Goal: Information Seeking & Learning: Learn about a topic

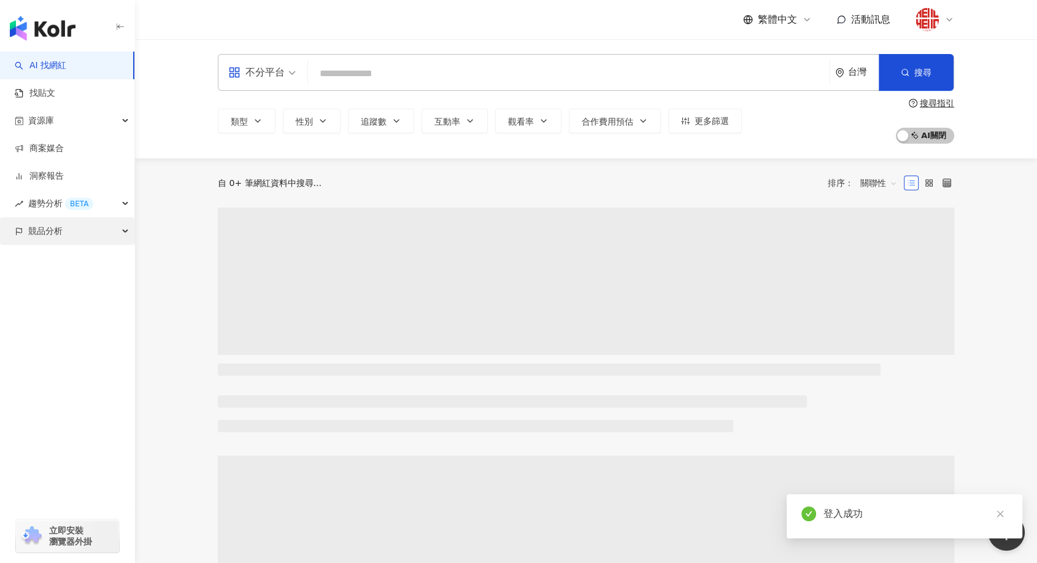
click at [88, 233] on div "競品分析" at bounding box center [67, 231] width 134 height 28
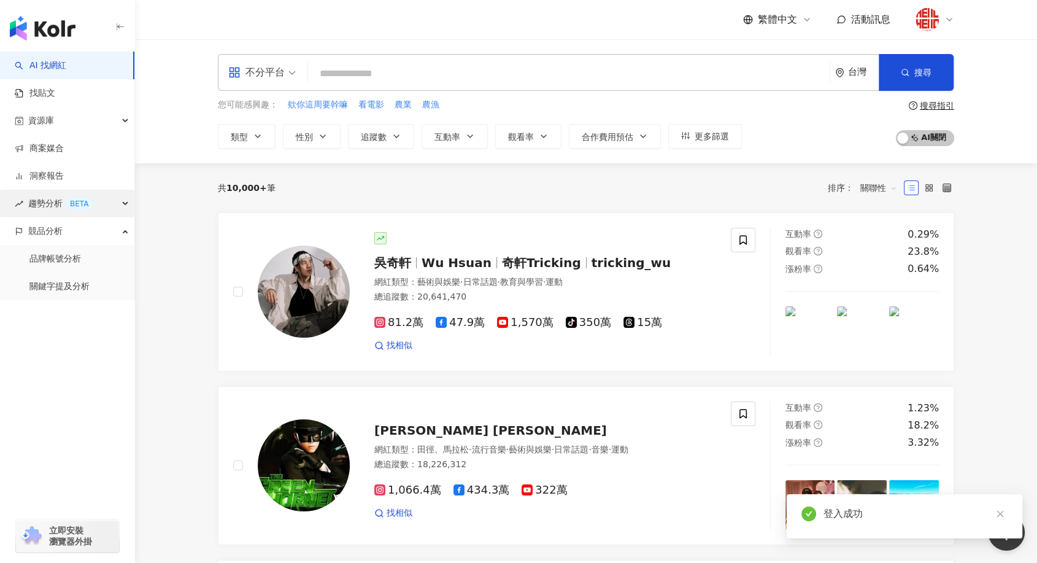
click at [93, 207] on div "趨勢分析 BETA" at bounding box center [67, 204] width 134 height 28
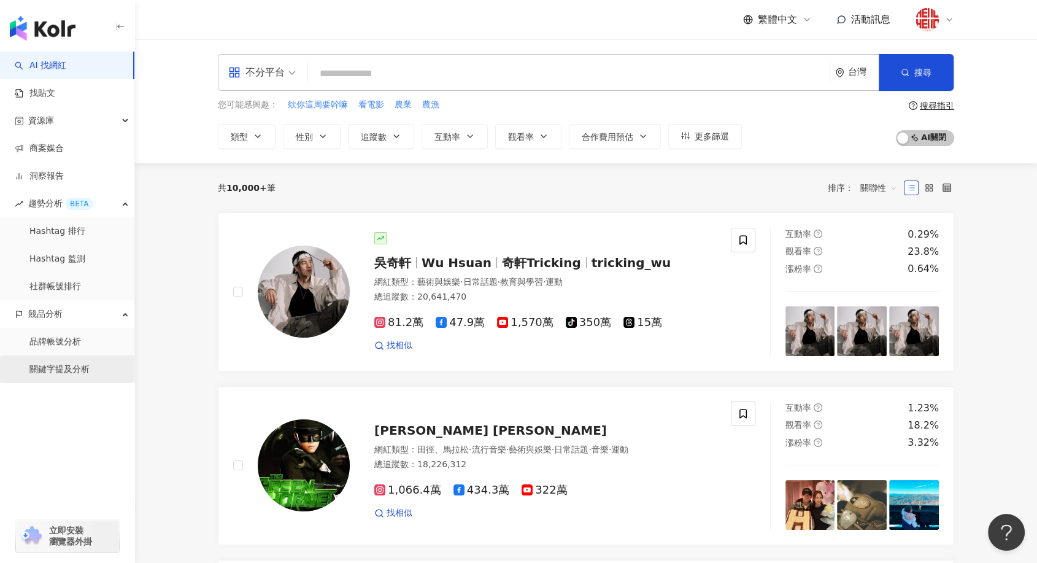
click at [77, 368] on link "關鍵字提及分析" at bounding box center [59, 369] width 60 height 12
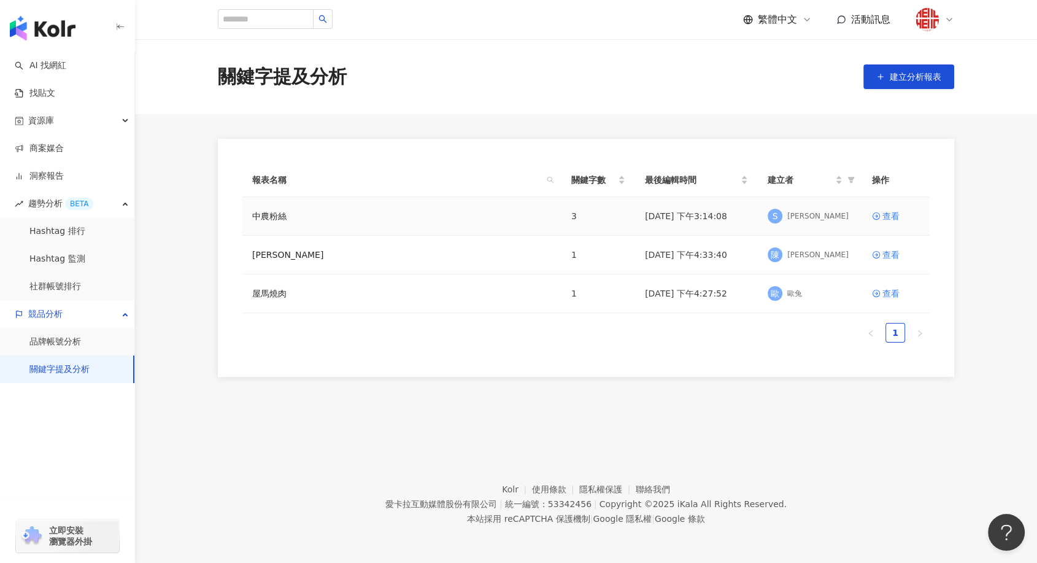
click at [818, 219] on div "S [PERSON_NAME]" at bounding box center [810, 216] width 85 height 18
click at [888, 221] on div "查看" at bounding box center [891, 216] width 17 height 14
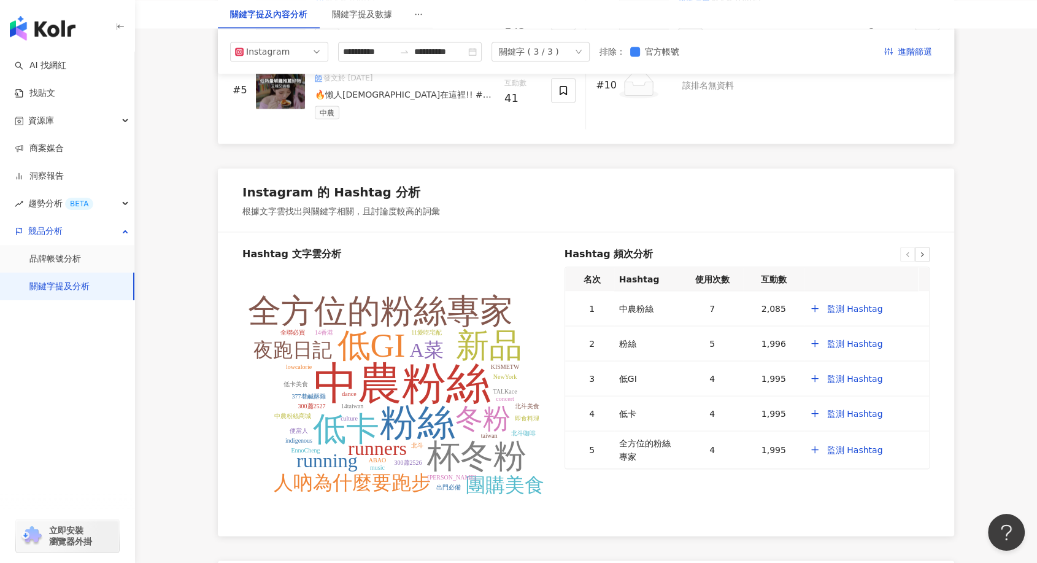
scroll to position [2238, 0]
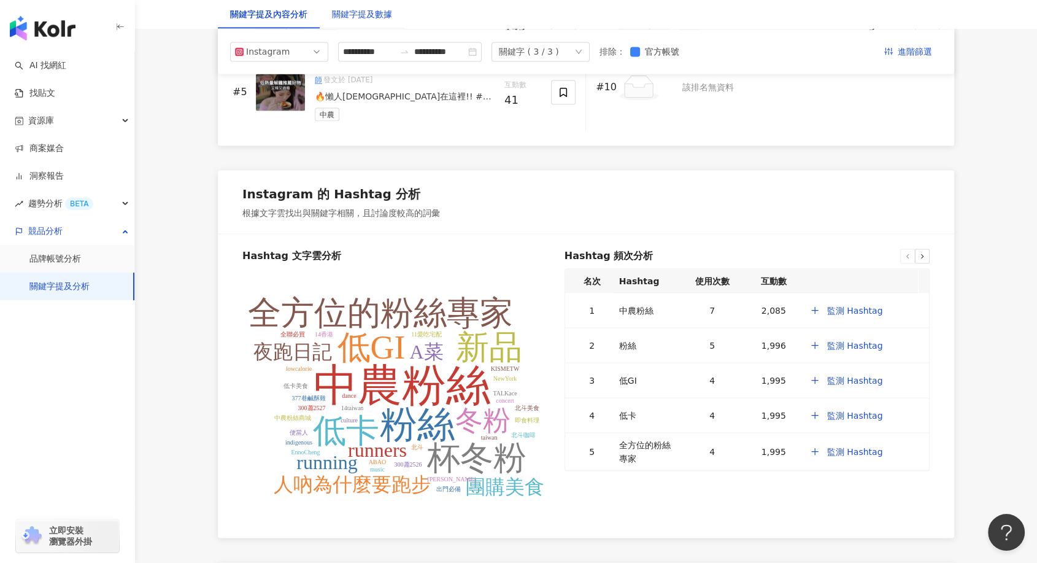
click at [362, 14] on div "關鍵字提及數據" at bounding box center [362, 14] width 60 height 14
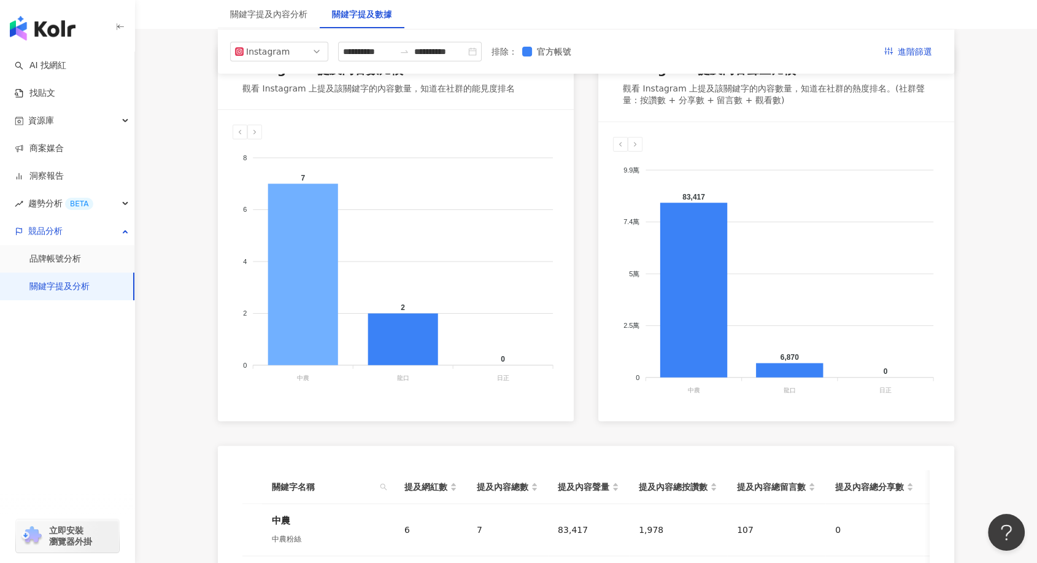
scroll to position [185, 0]
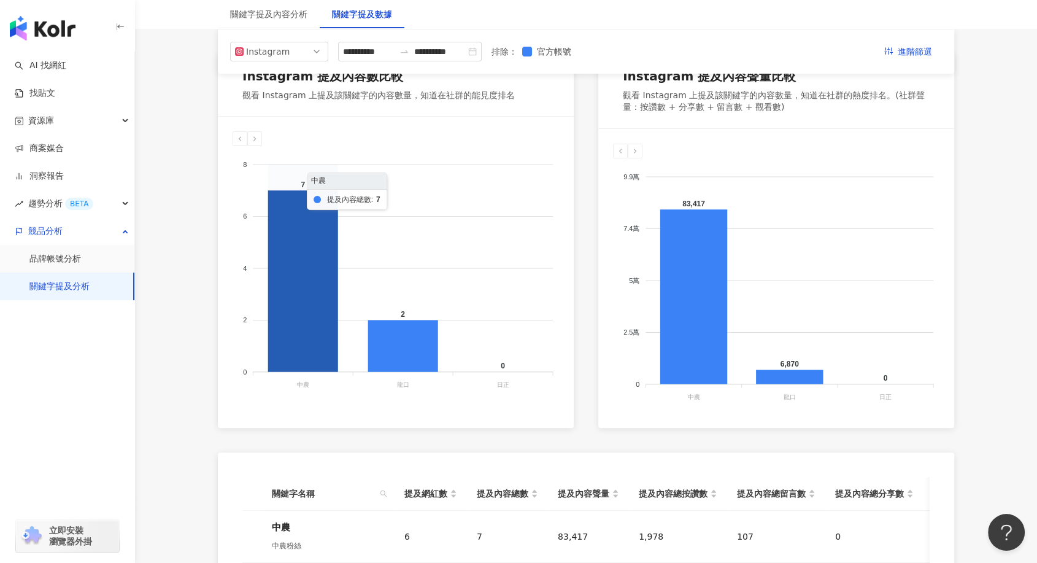
click at [292, 263] on icon at bounding box center [303, 281] width 70 height 182
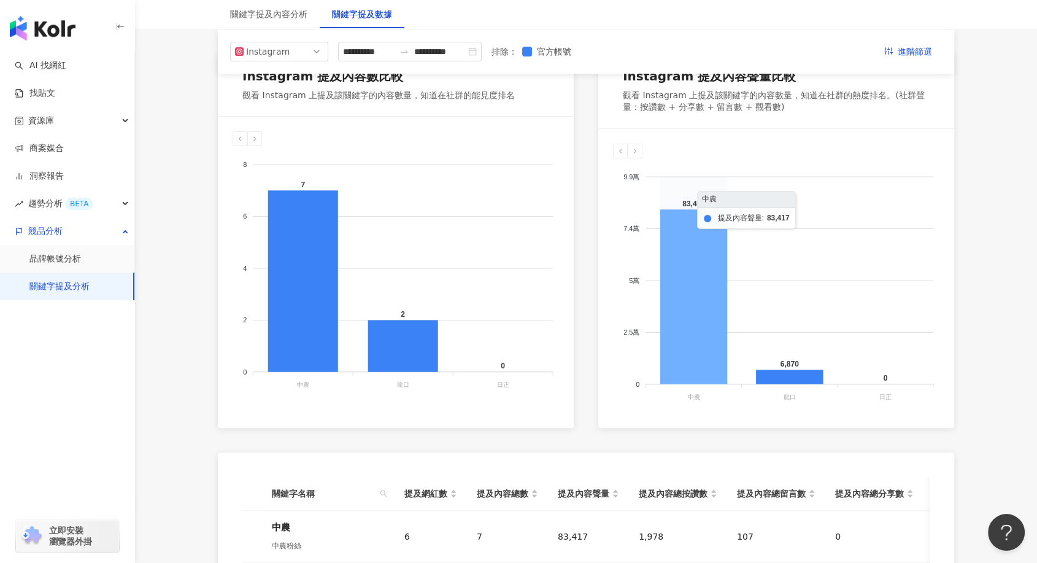
click at [687, 257] on icon at bounding box center [694, 296] width 67 height 175
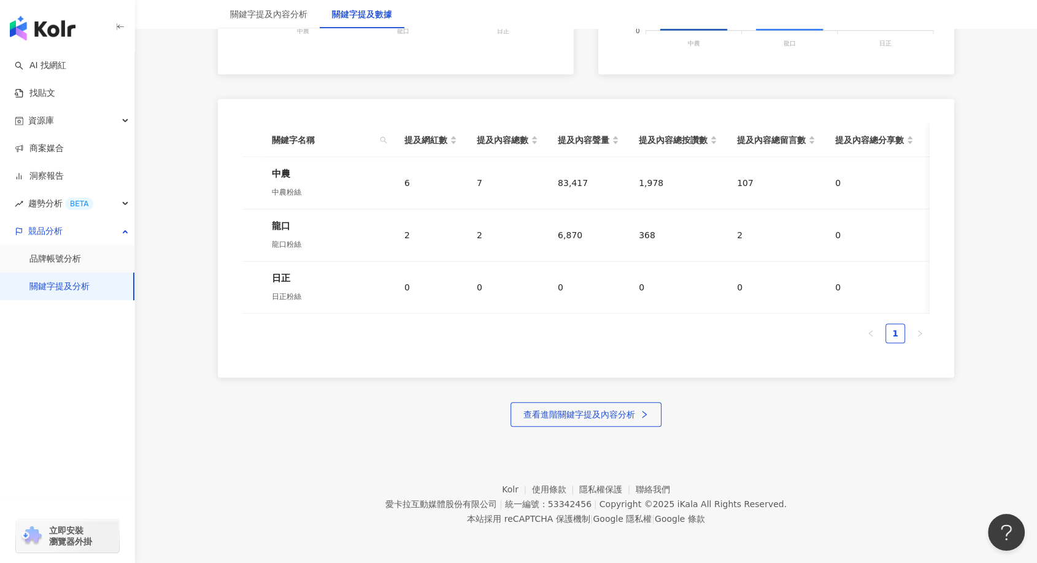
scroll to position [0, 0]
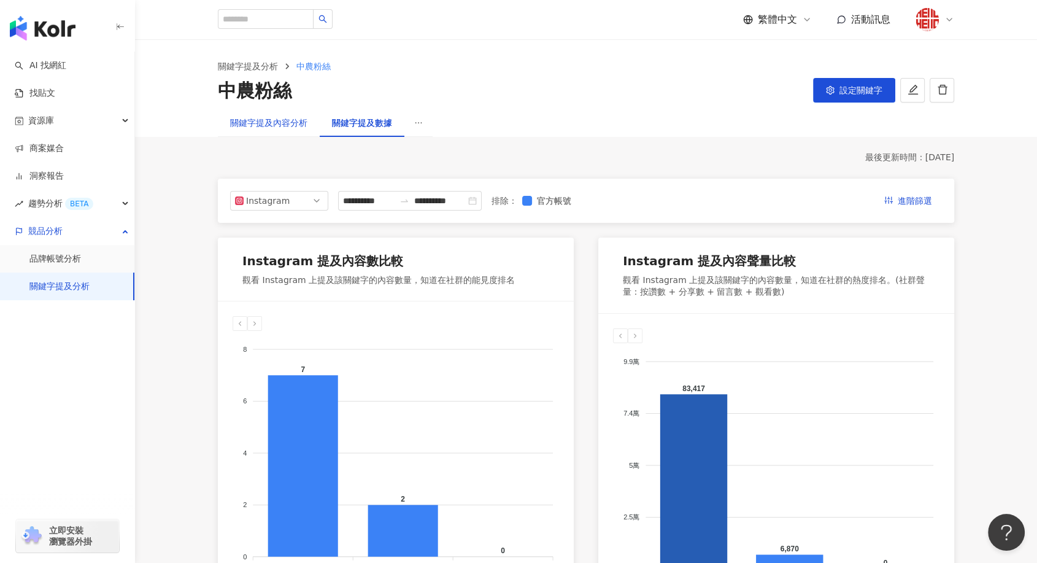
click at [290, 120] on div "關鍵字提及內容分析" at bounding box center [268, 123] width 77 height 14
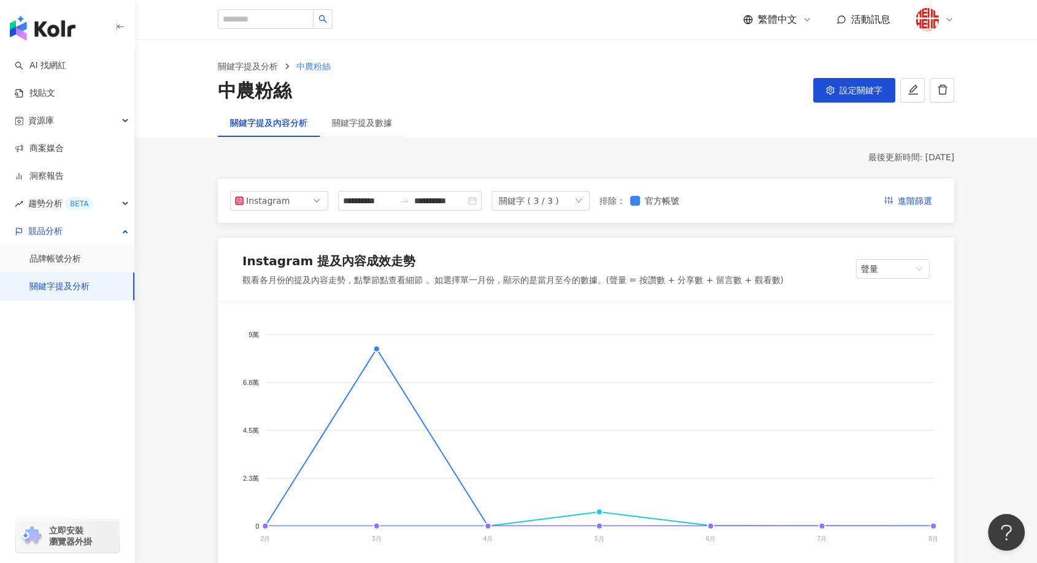
scroll to position [33, 0]
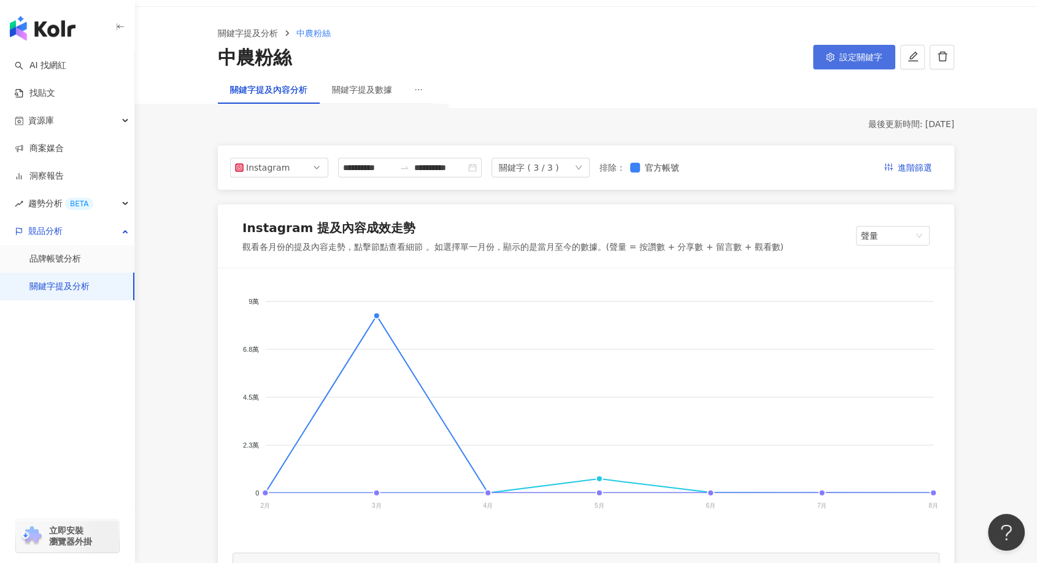
click at [831, 59] on icon "setting" at bounding box center [830, 57] width 9 height 9
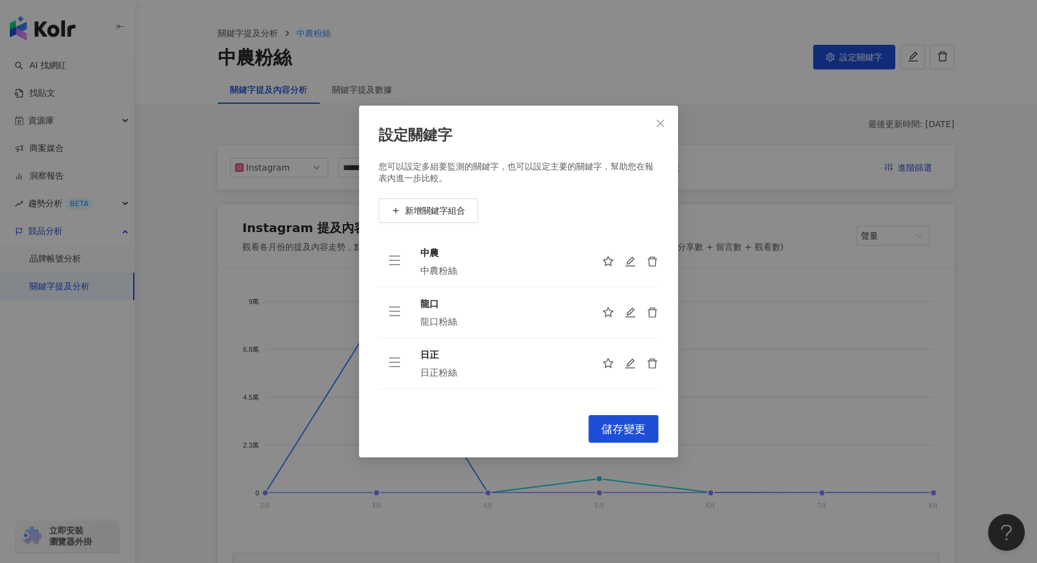
click at [629, 55] on div "設定關鍵字 您可以設定多組要監測的關鍵字，也可以設定主要的關鍵字，幫助您在報表內進一步比較。 新增關鍵字組合 中農 中農粉絲 龍口 龍口粉絲 日正 日正粉絲 …" at bounding box center [518, 281] width 1037 height 563
click at [661, 118] on icon "close" at bounding box center [661, 123] width 10 height 10
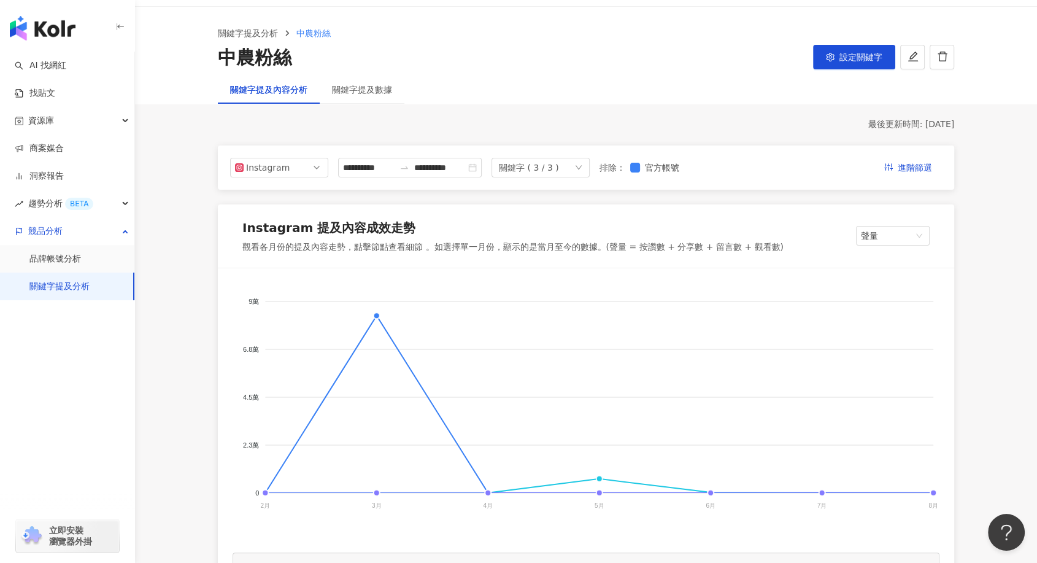
click at [715, 80] on div "關鍵字提及內容分析 關鍵字提及數據" at bounding box center [586, 90] width 786 height 28
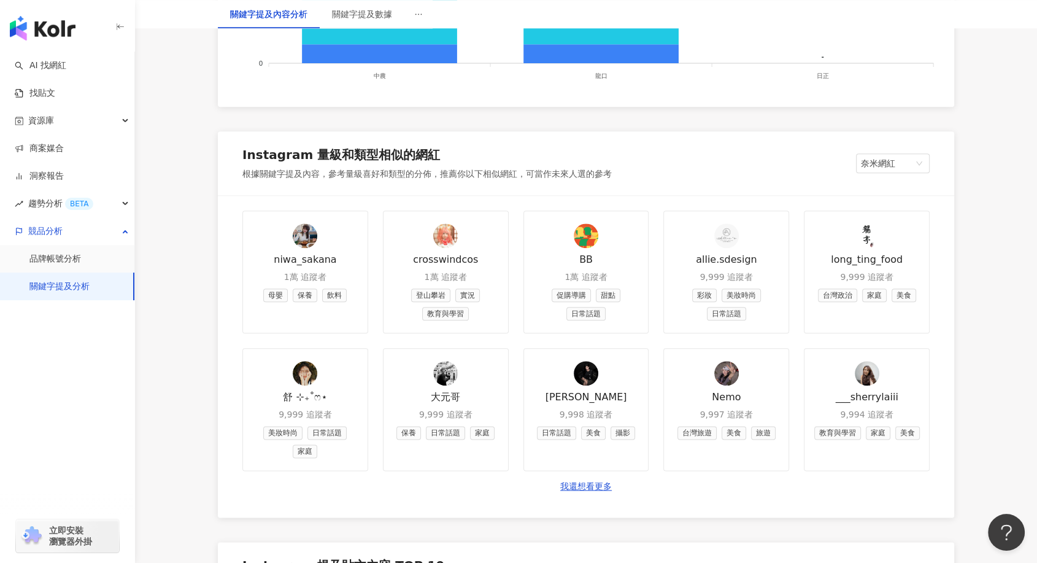
scroll to position [1394, 0]
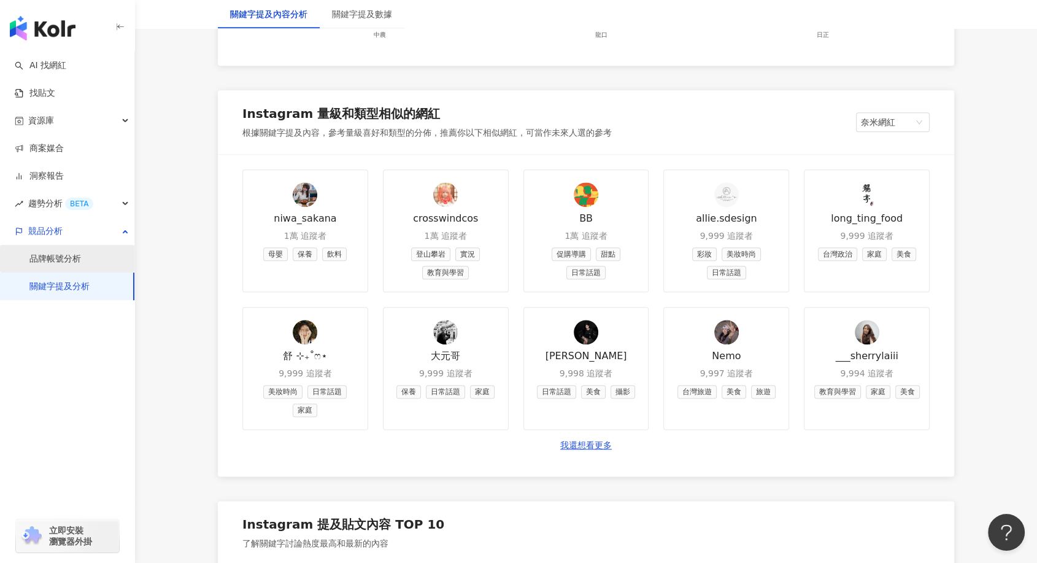
click at [39, 265] on link "品牌帳號分析" at bounding box center [55, 259] width 52 height 12
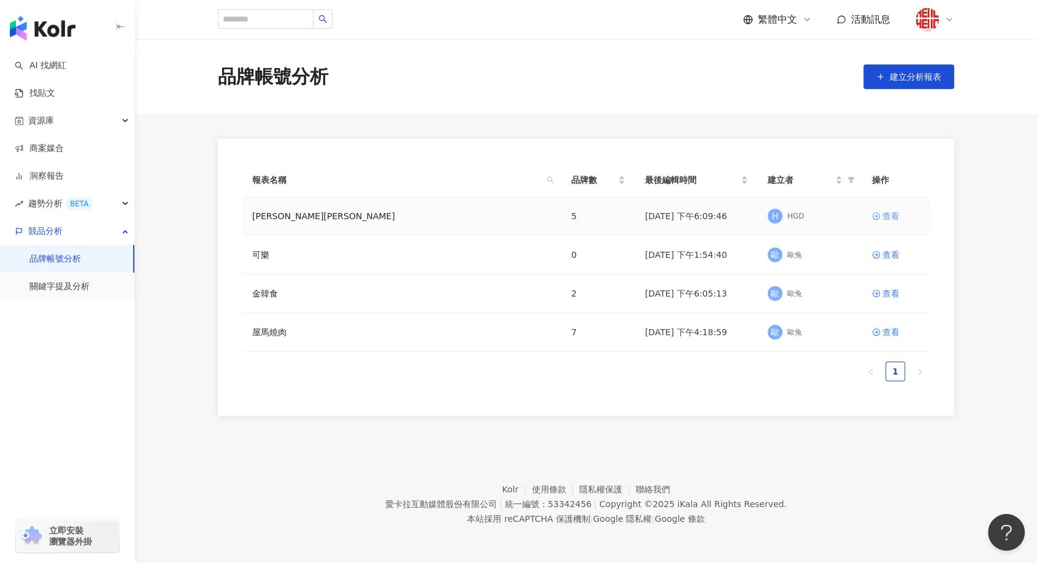
click at [877, 215] on icon at bounding box center [876, 215] width 7 height 7
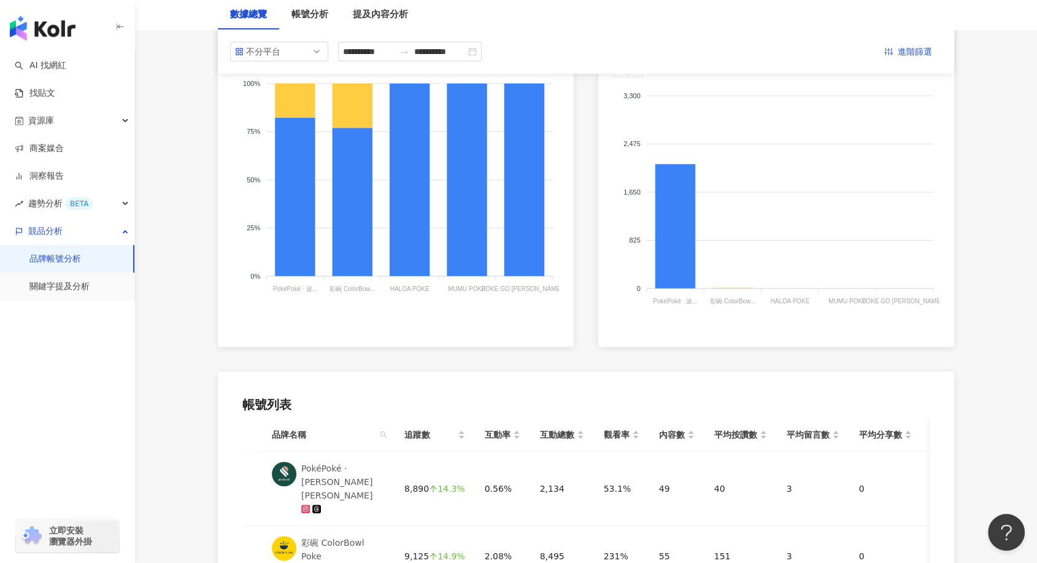
scroll to position [277, 0]
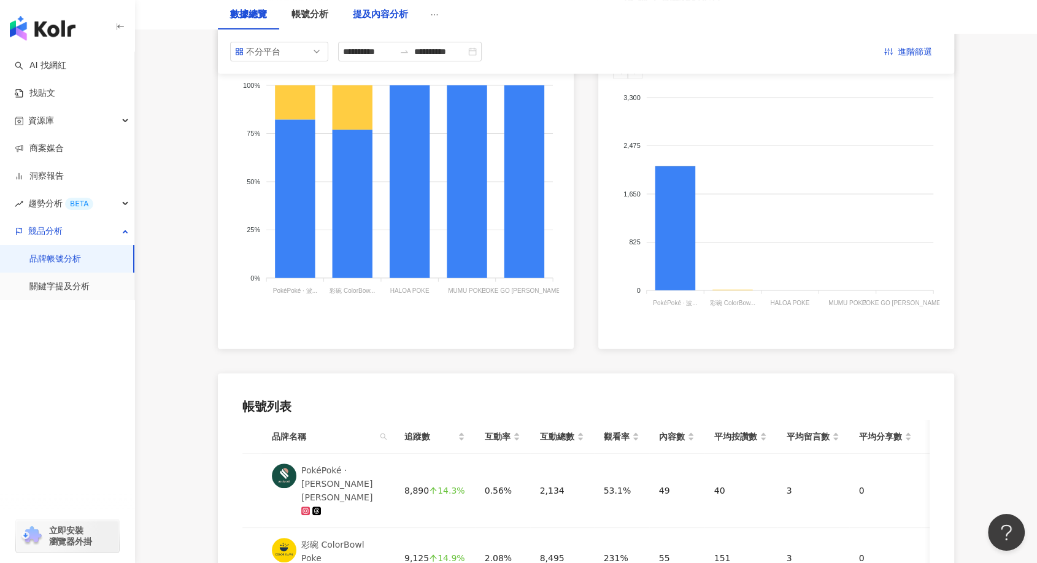
click at [384, 21] on div "提及內容分析" at bounding box center [380, 14] width 55 height 15
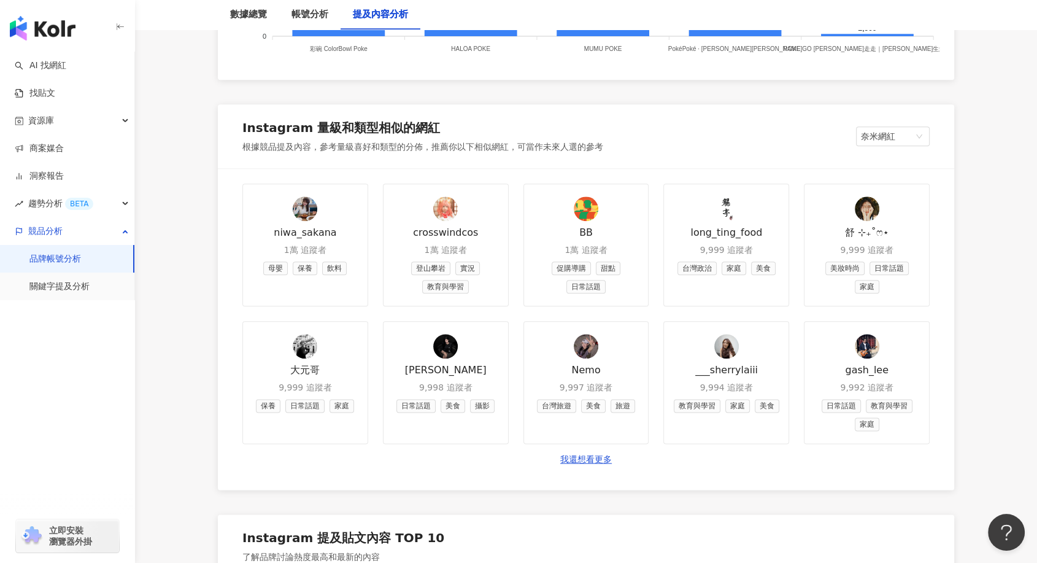
scroll to position [1385, 0]
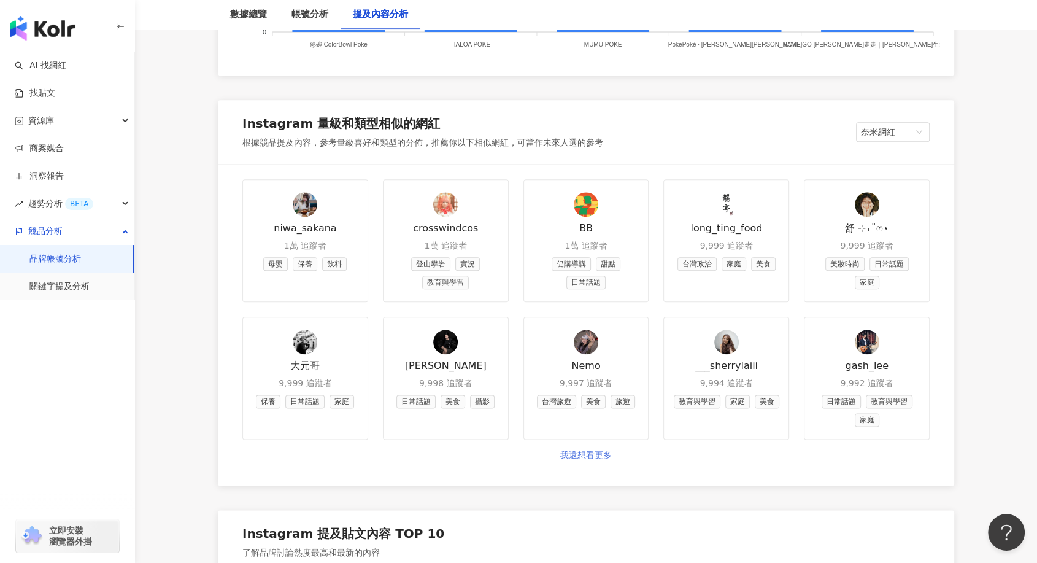
click at [594, 449] on link "我還想看更多" at bounding box center [586, 455] width 52 height 12
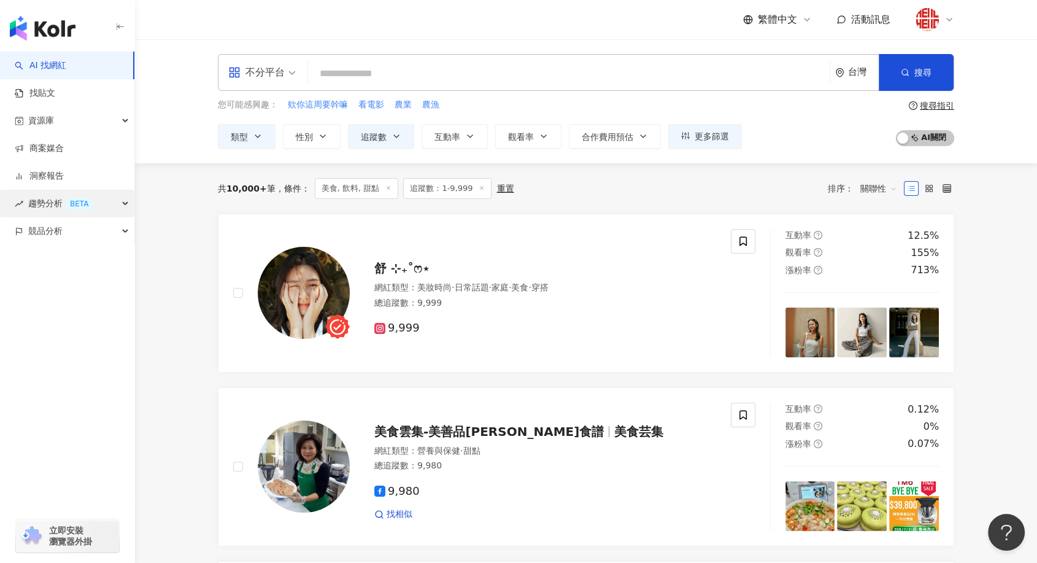
click at [64, 209] on span "趨勢分析 BETA" at bounding box center [60, 204] width 65 height 28
click at [74, 317] on div "競品分析" at bounding box center [67, 314] width 134 height 28
